Goal: Task Accomplishment & Management: Manage account settings

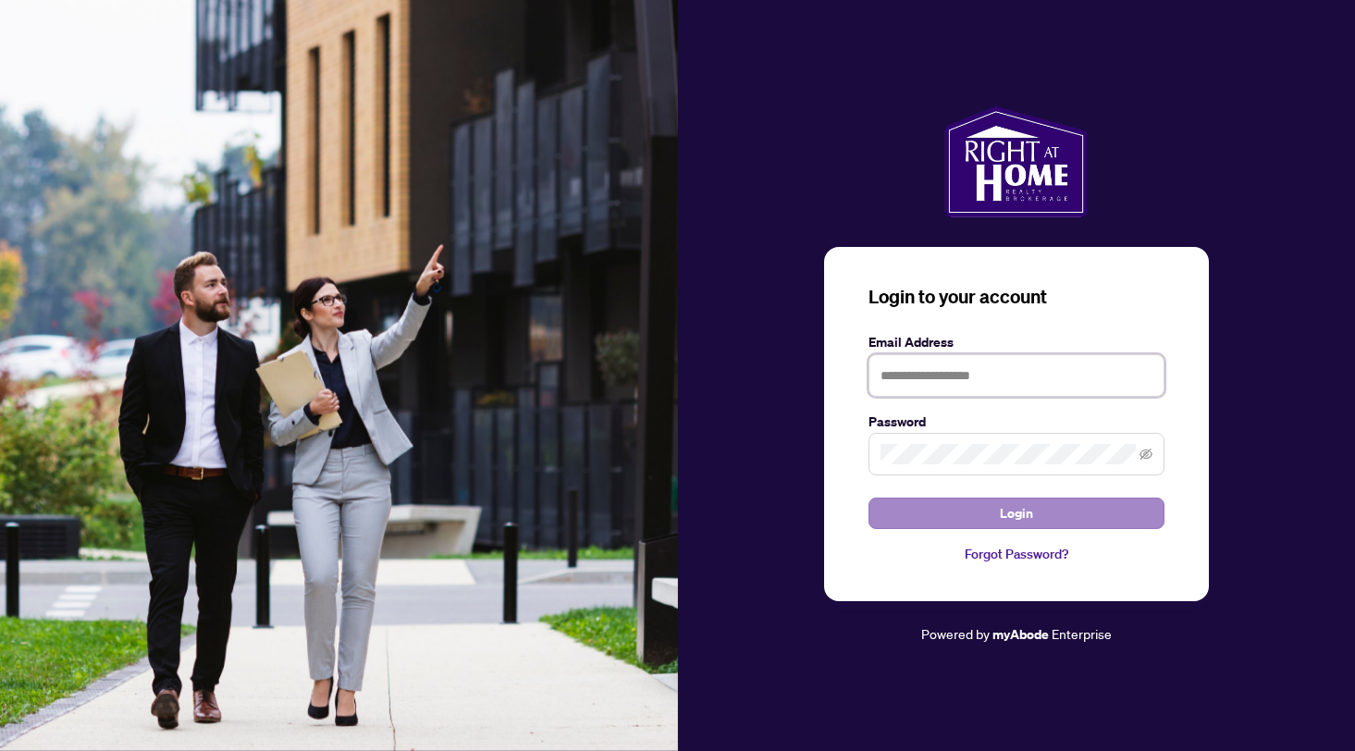
type input "**********"
click at [1032, 513] on button "Login" at bounding box center [1016, 512] width 296 height 31
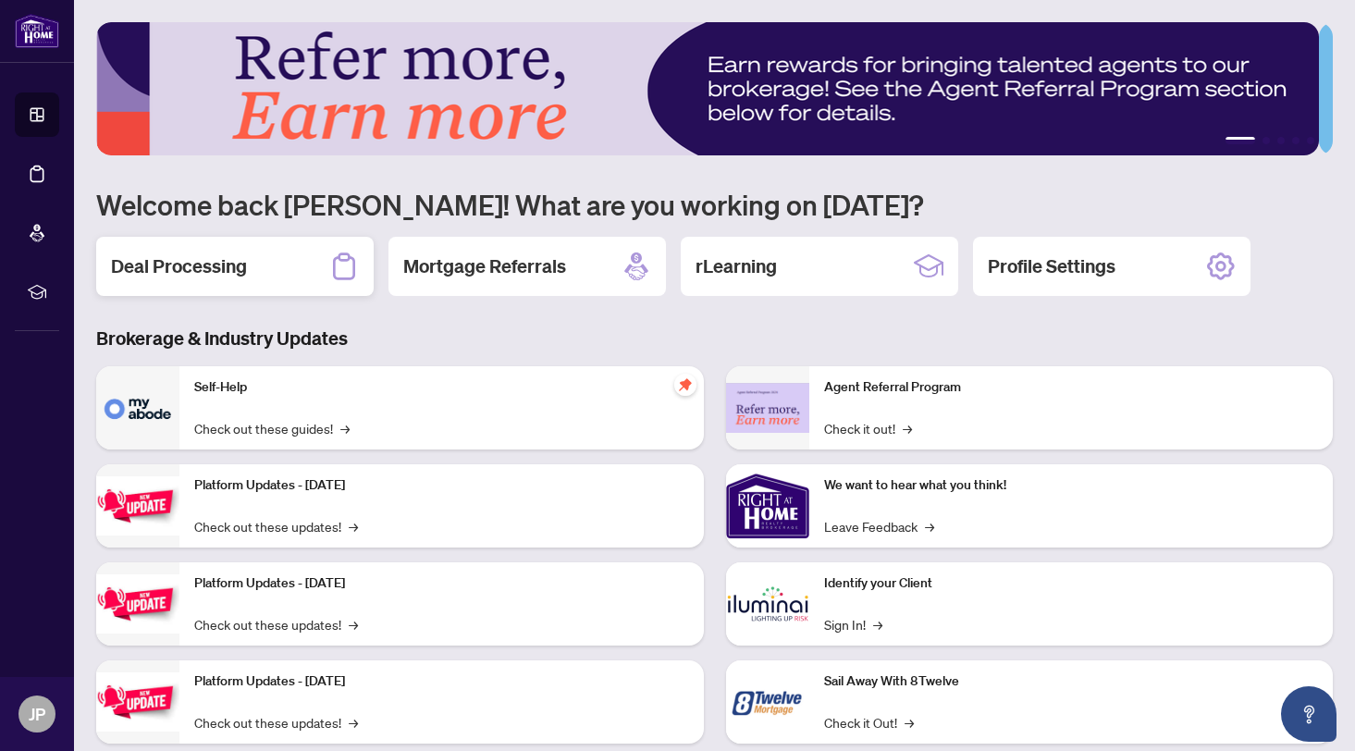
click at [195, 267] on h2 "Deal Processing" at bounding box center [179, 266] width 136 height 26
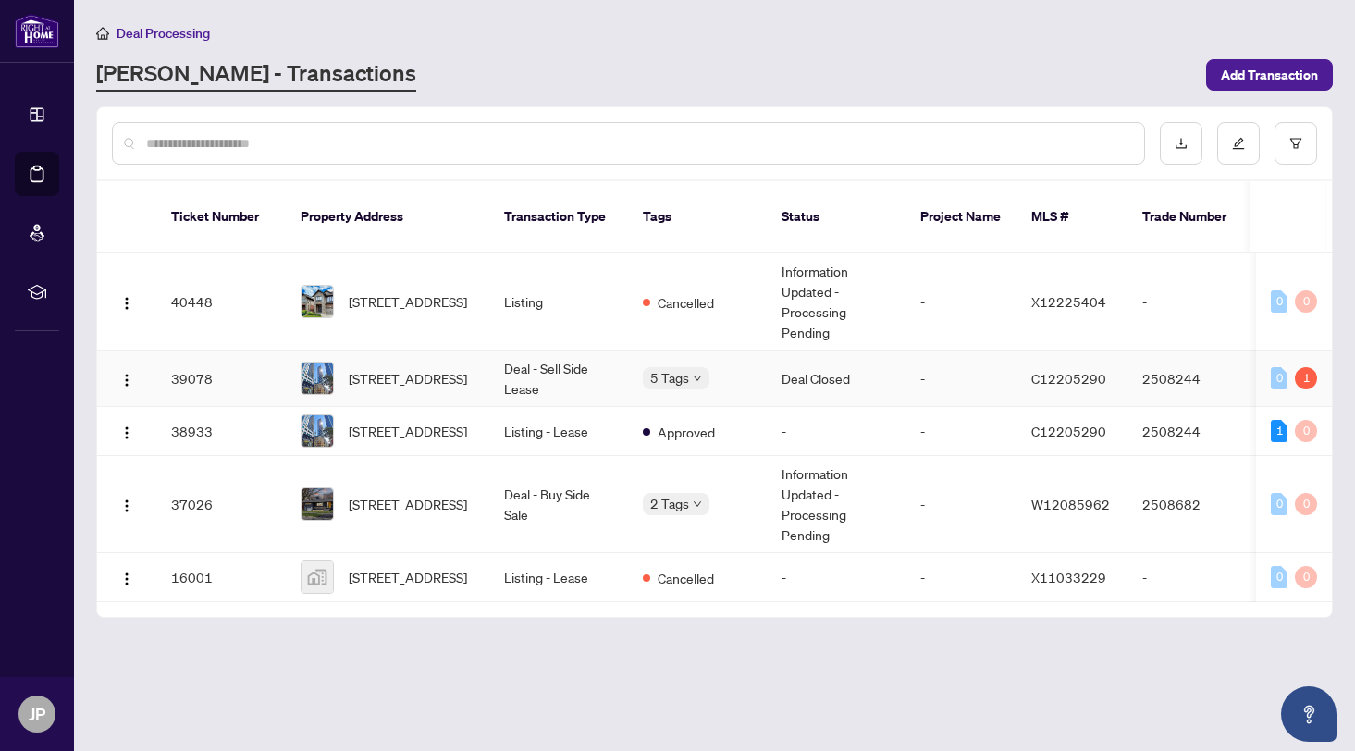
click at [773, 362] on td "Deal Closed" at bounding box center [835, 378] width 139 height 56
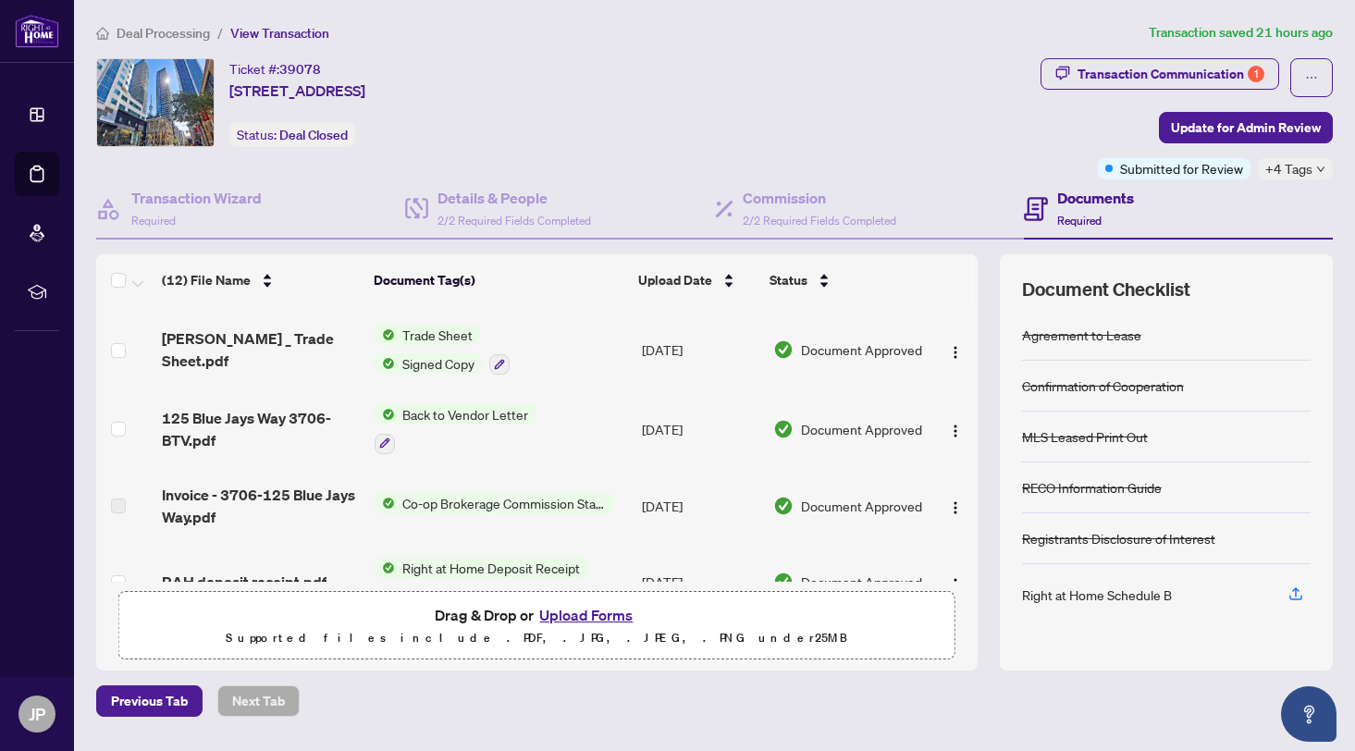
scroll to position [104, 0]
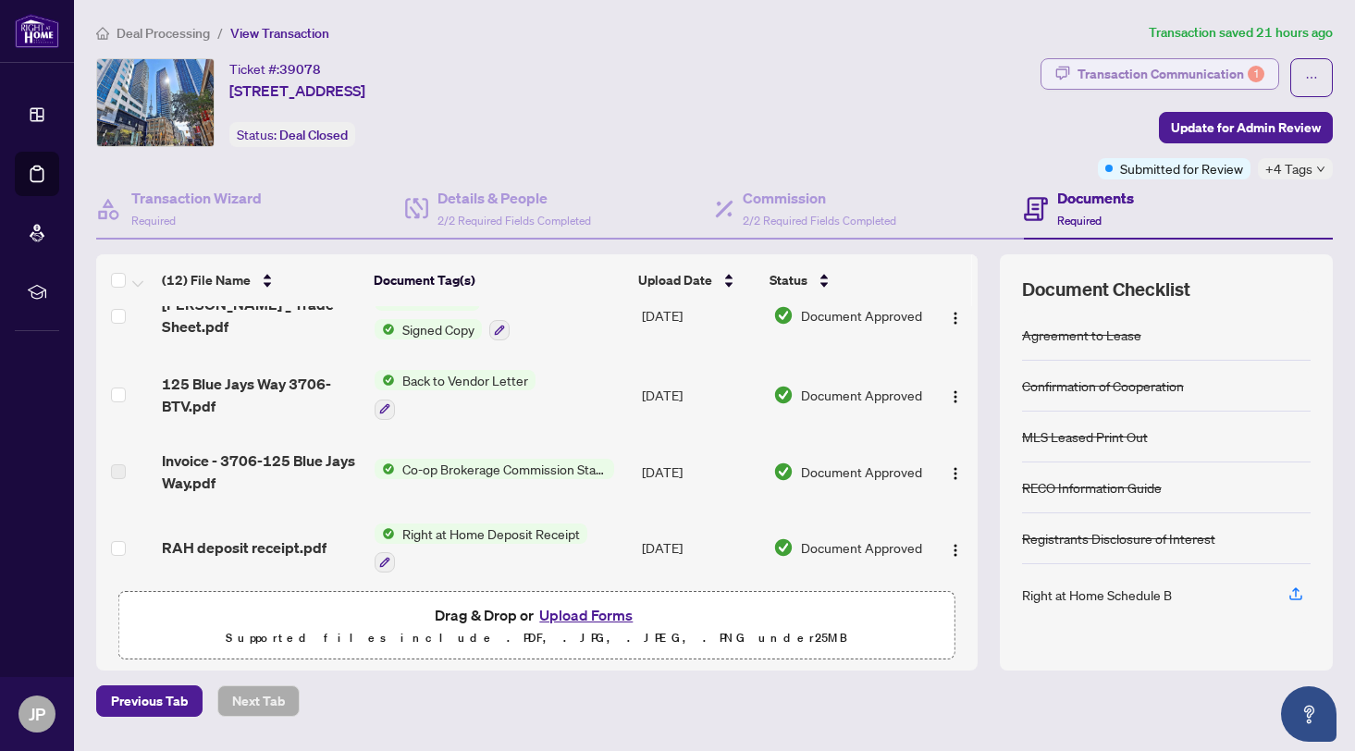
click at [1195, 67] on div "Transaction Communication 1" at bounding box center [1170, 74] width 187 height 30
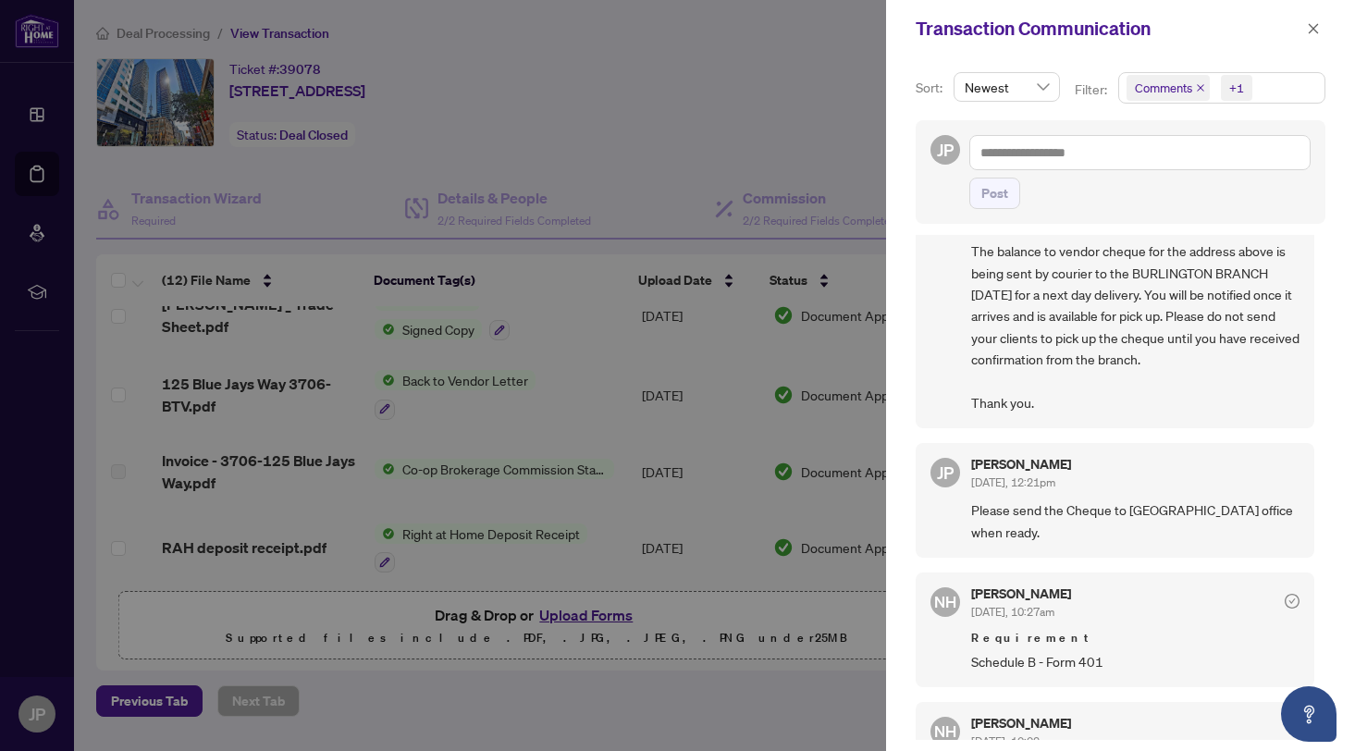
scroll to position [0, 0]
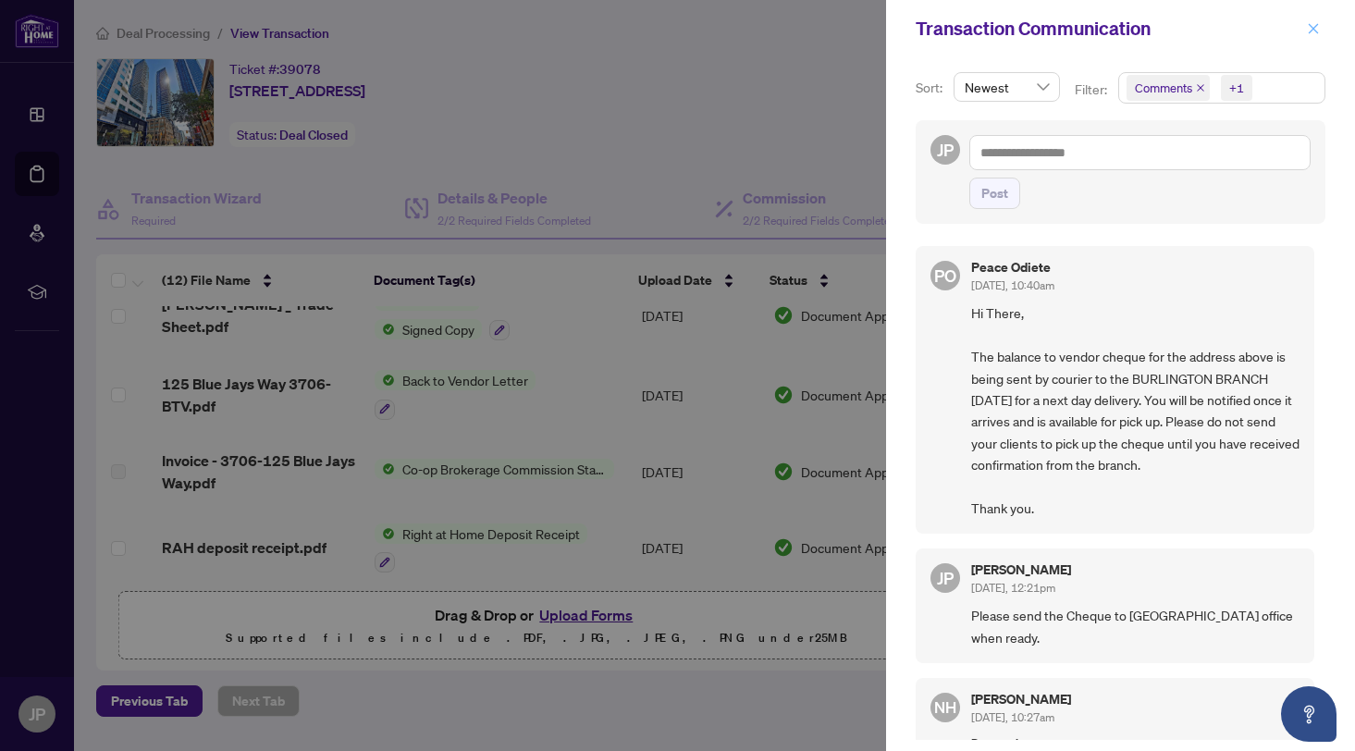
click at [1313, 28] on icon "close" at bounding box center [1313, 28] width 10 height 10
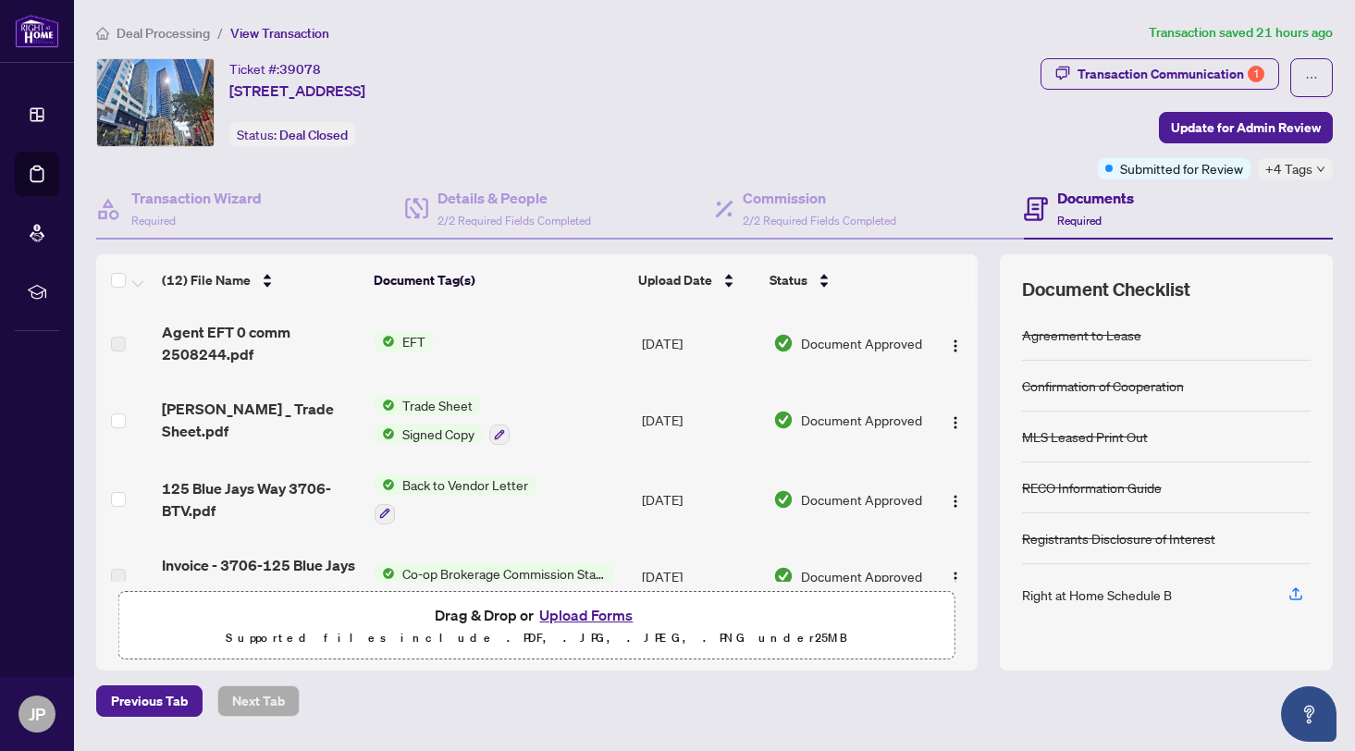
click at [148, 28] on span "Deal Processing" at bounding box center [162, 33] width 93 height 17
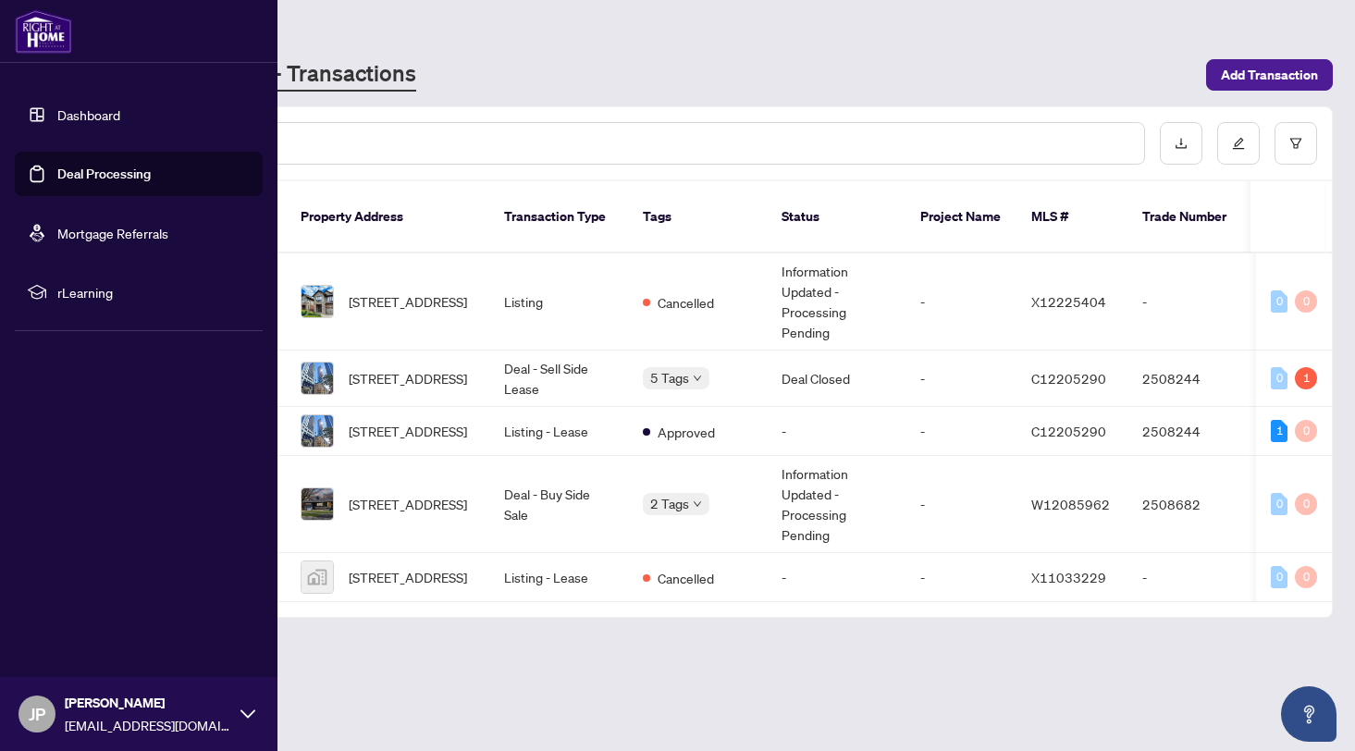
click at [39, 708] on span "JP" at bounding box center [37, 714] width 17 height 26
click at [86, 602] on span "Logout" at bounding box center [75, 604] width 42 height 30
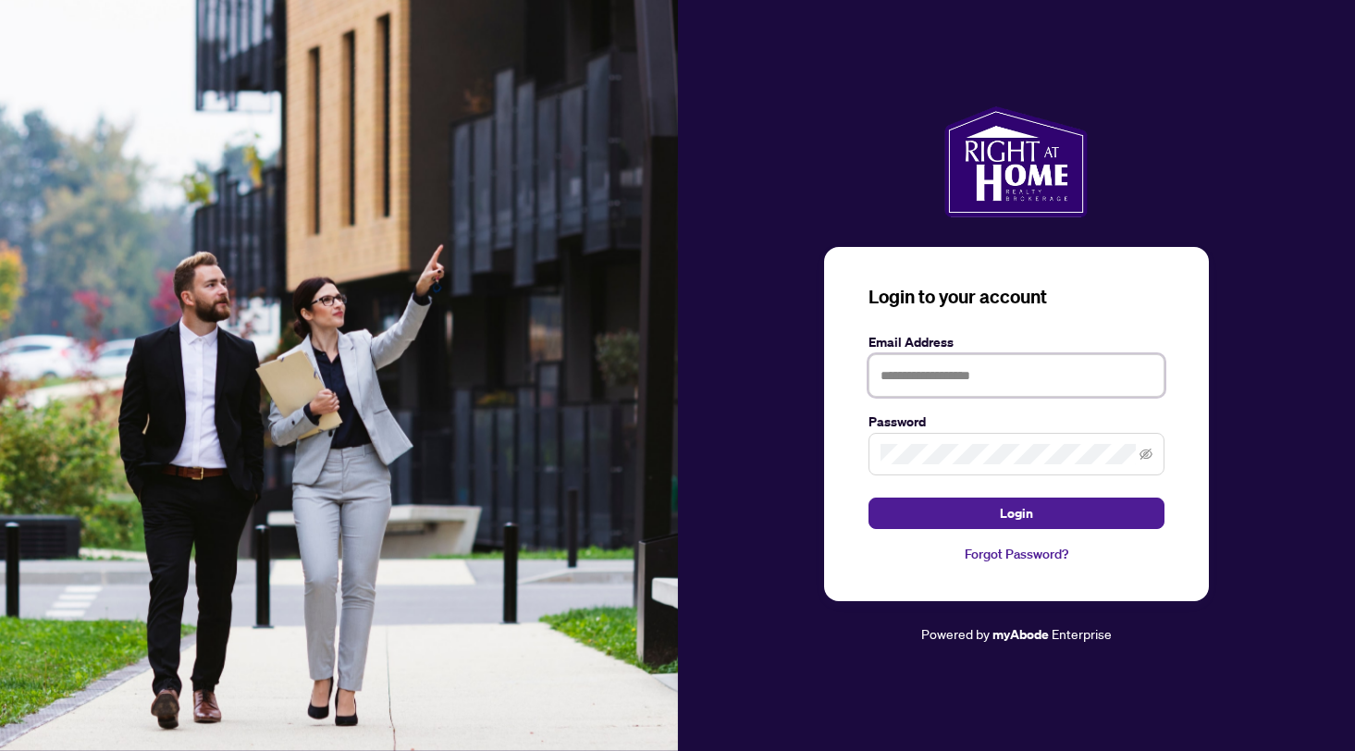
type input "**********"
